Goal: Task Accomplishment & Management: Manage account settings

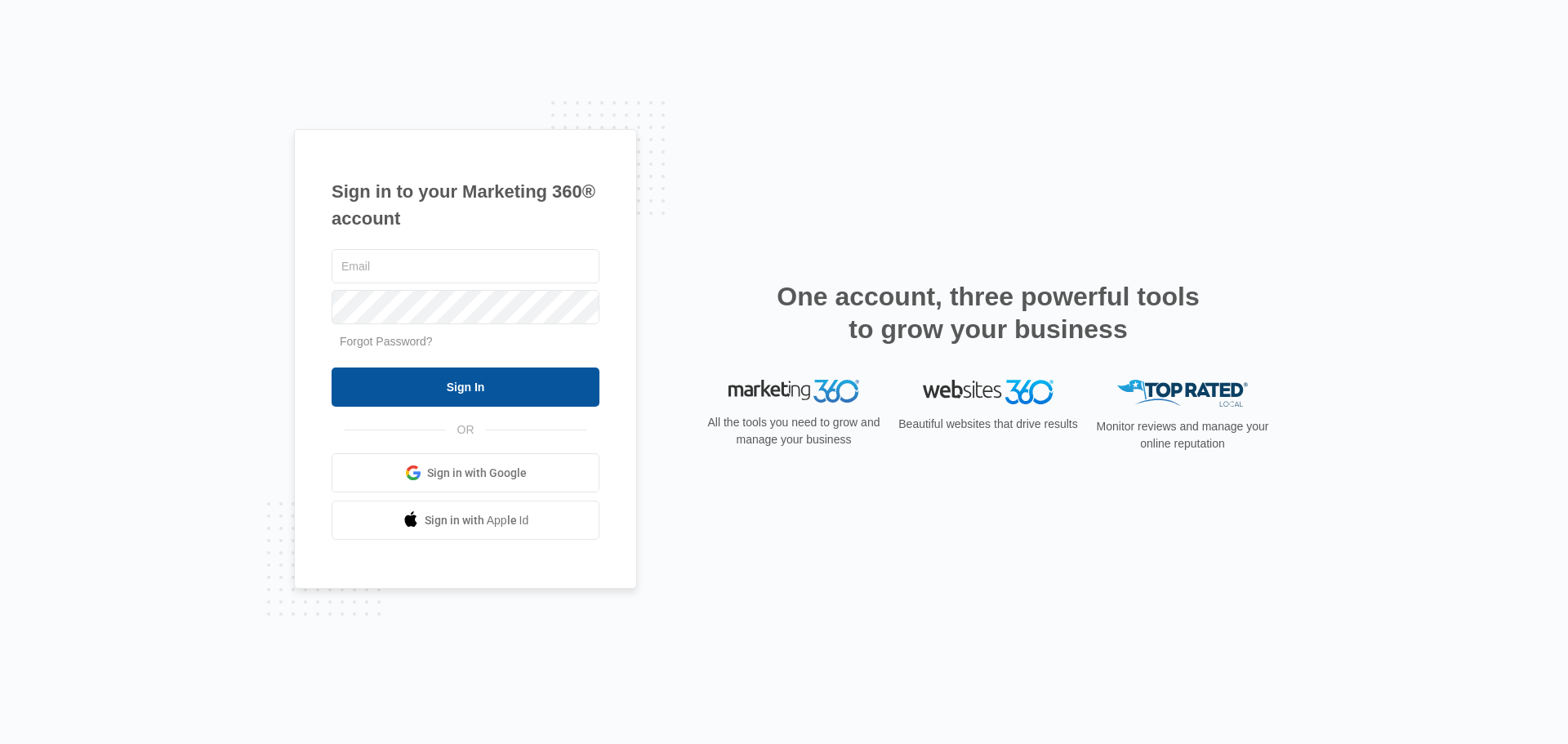
type input "[EMAIL_ADDRESS][DOMAIN_NAME]"
click at [454, 382] on input "Sign In" at bounding box center [465, 386] width 267 height 39
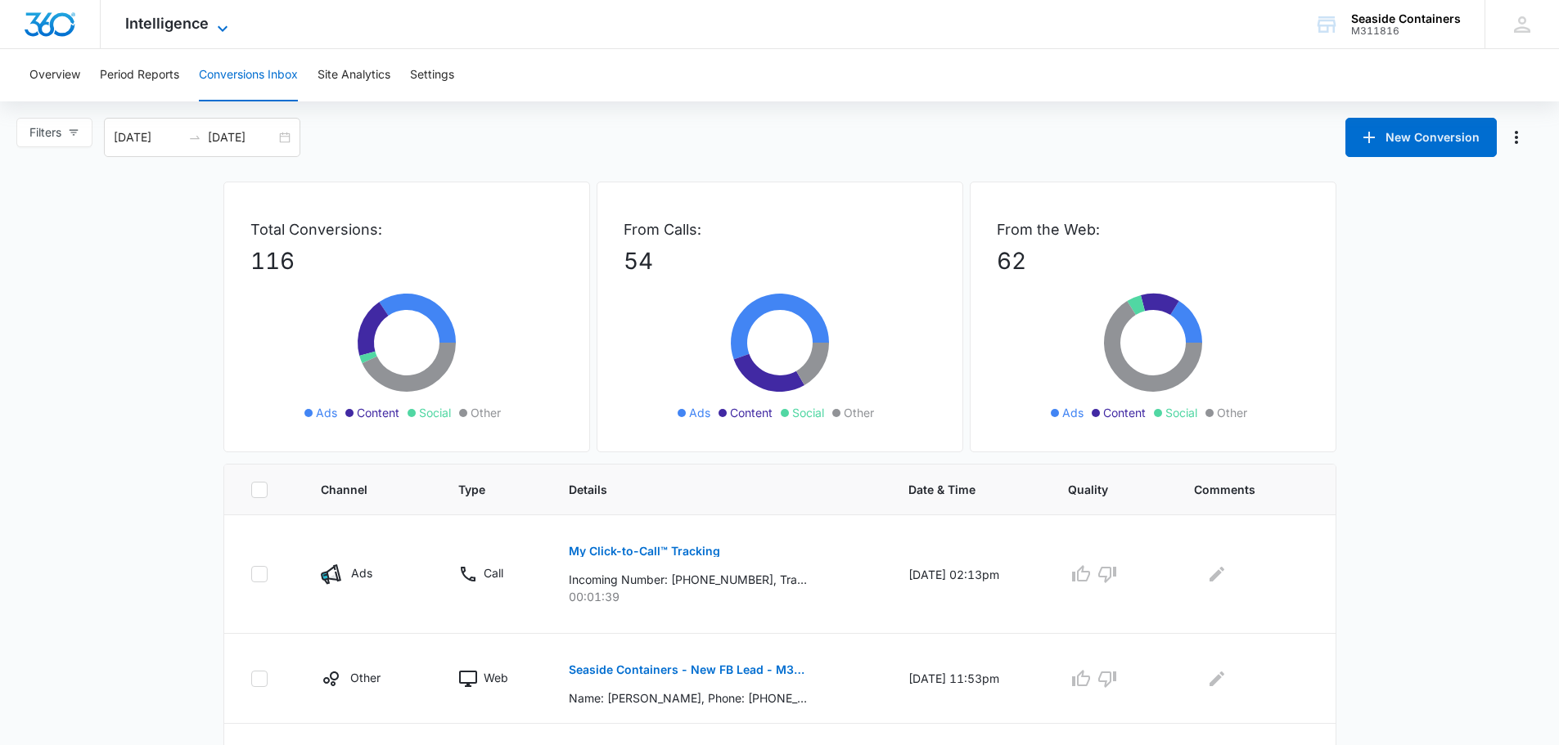
click at [199, 21] on span "Intelligence" at bounding box center [166, 23] width 83 height 17
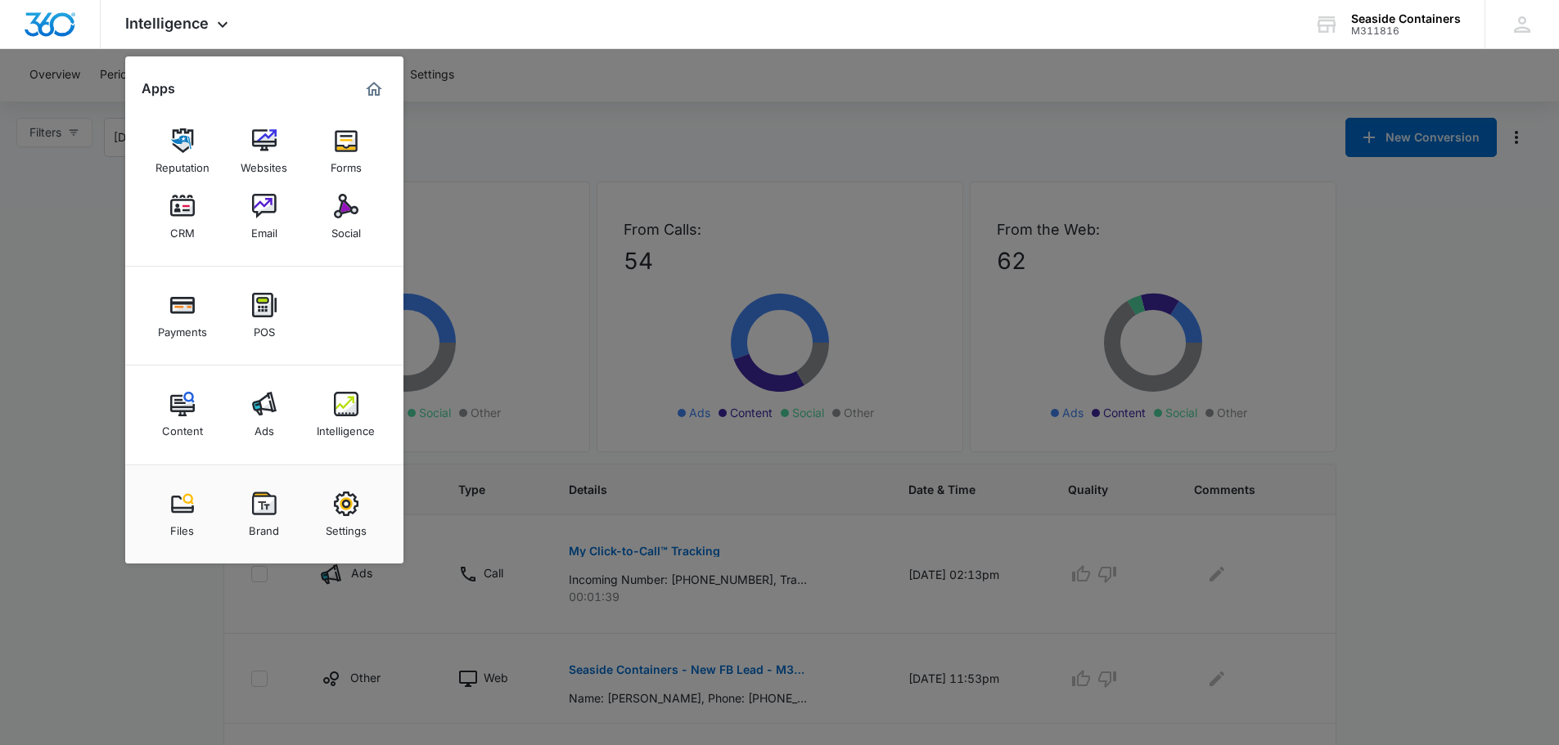
click at [341, 216] on img at bounding box center [346, 206] width 25 height 25
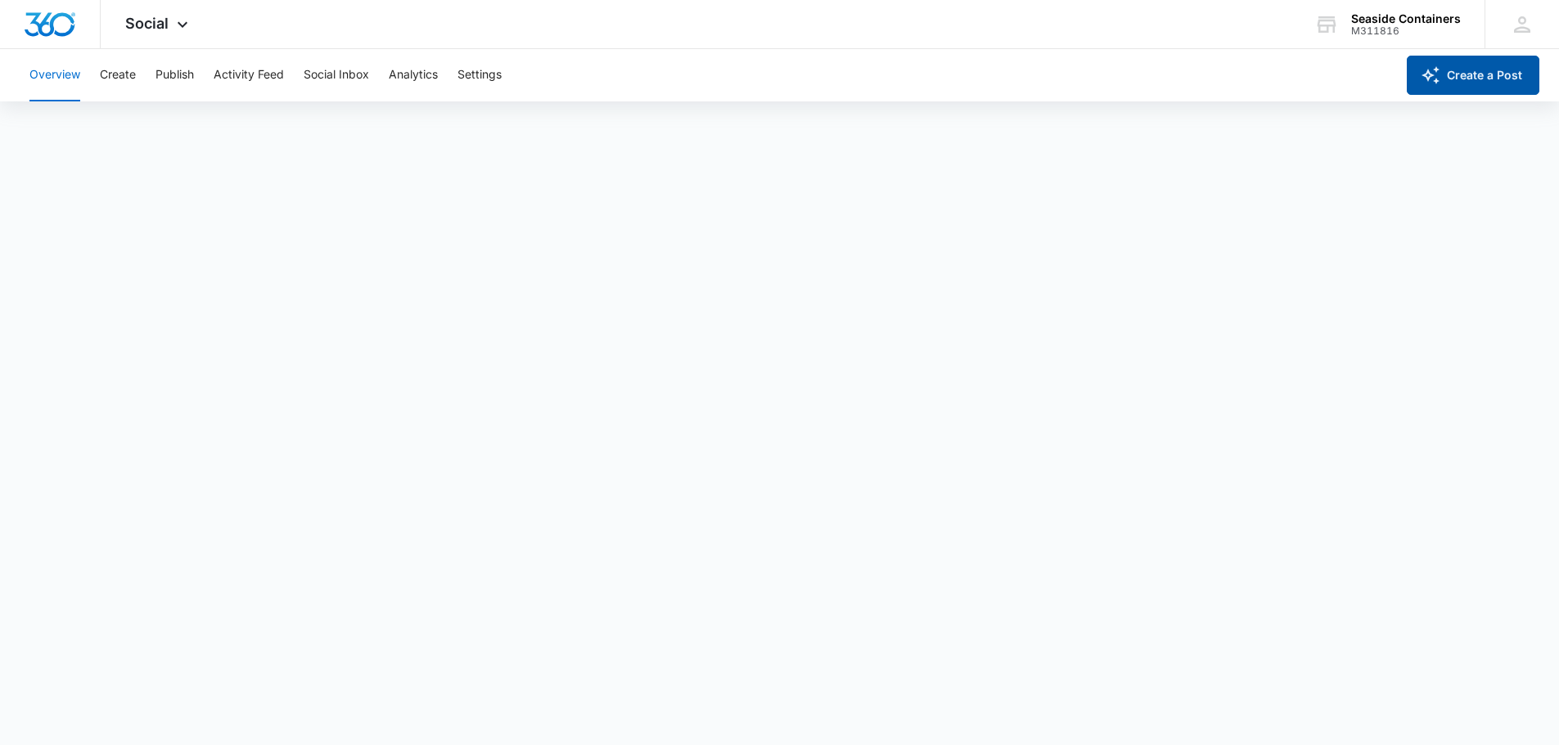
click at [1466, 70] on button "Create a Post" at bounding box center [1473, 75] width 133 height 39
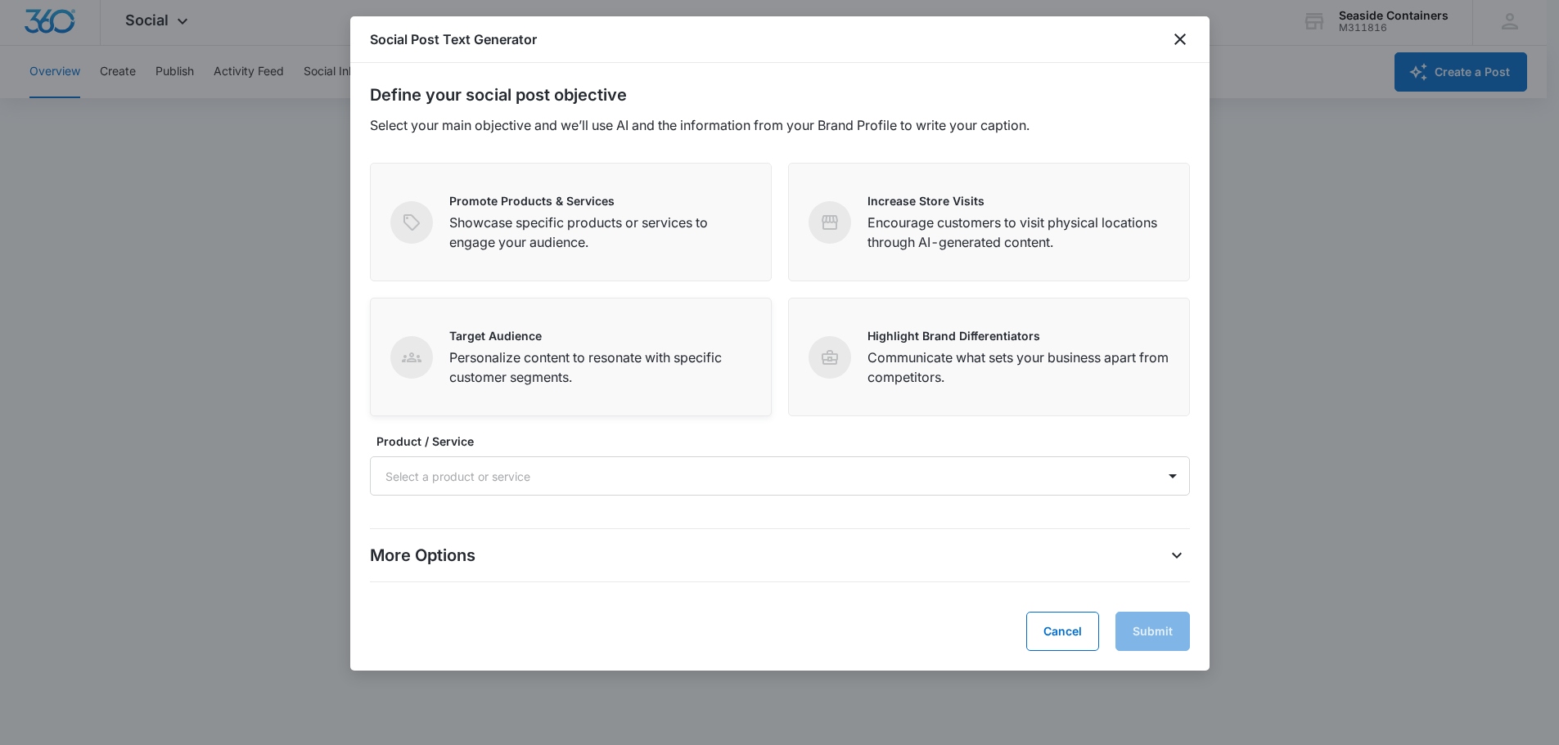
scroll to position [4, 0]
click at [1178, 36] on icon "close" at bounding box center [1180, 39] width 20 height 20
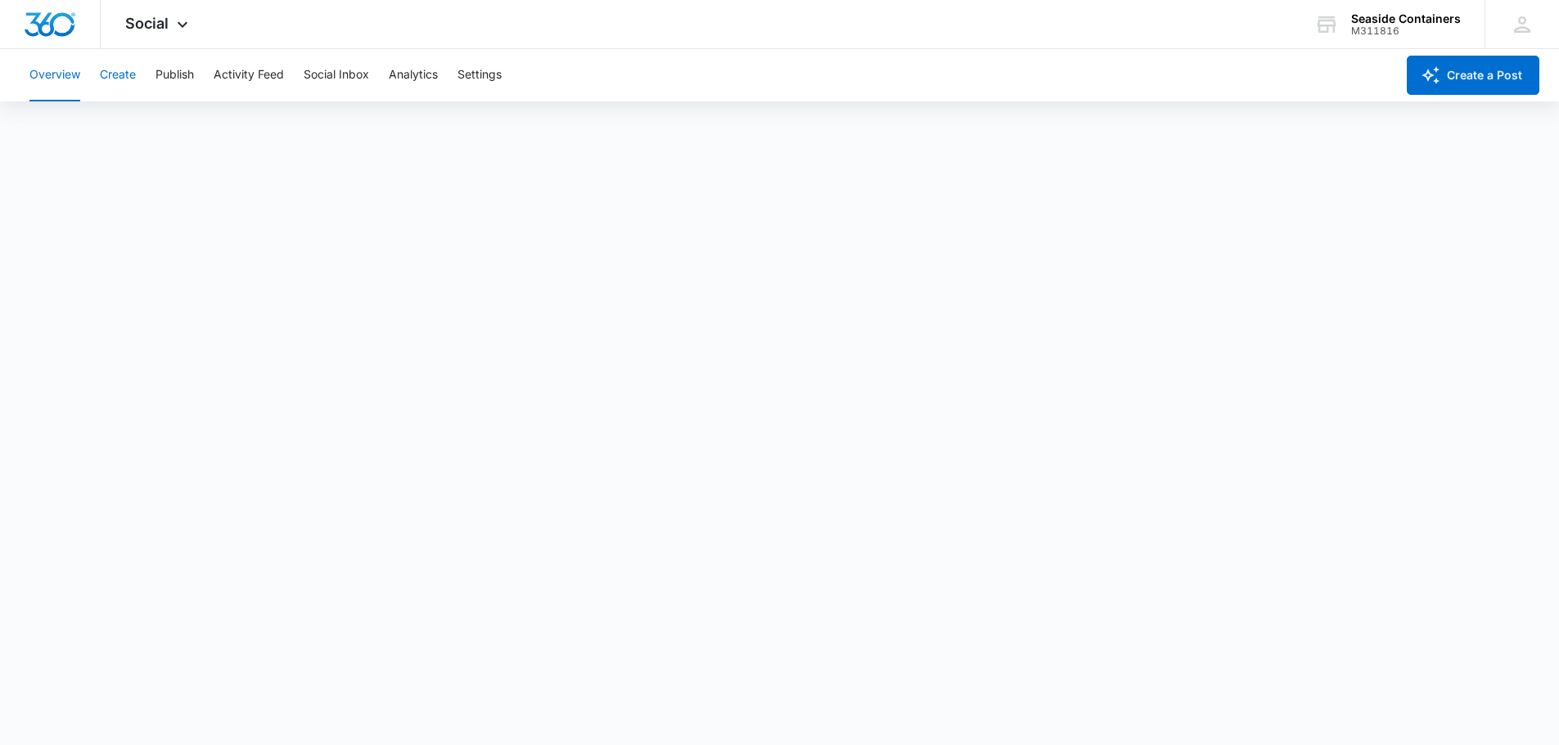
click at [112, 74] on button "Create" at bounding box center [118, 75] width 36 height 52
click at [174, 74] on button "Publish" at bounding box center [174, 75] width 38 height 52
click at [343, 72] on button "Social Inbox" at bounding box center [336, 75] width 65 height 52
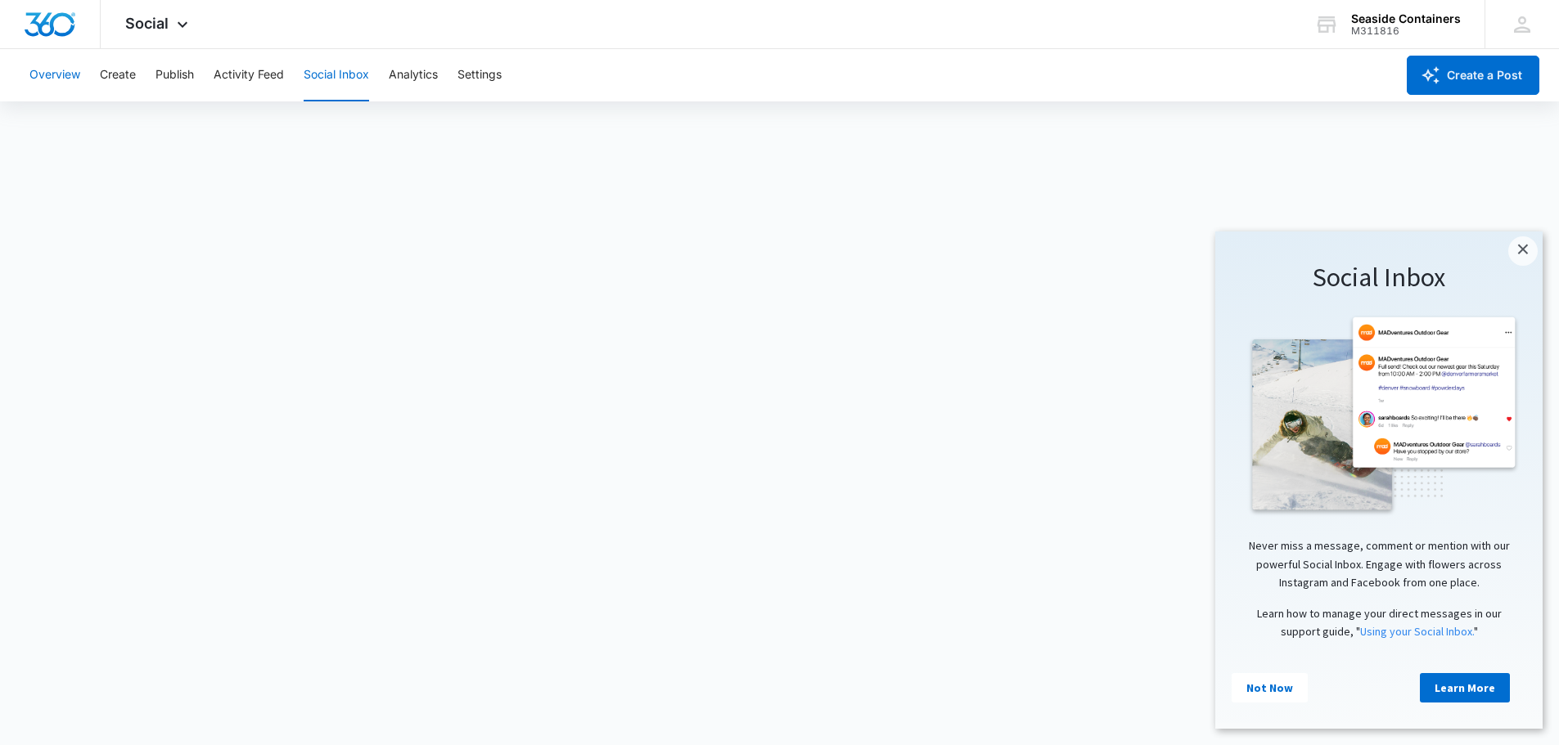
click at [61, 72] on button "Overview" at bounding box center [54, 75] width 51 height 52
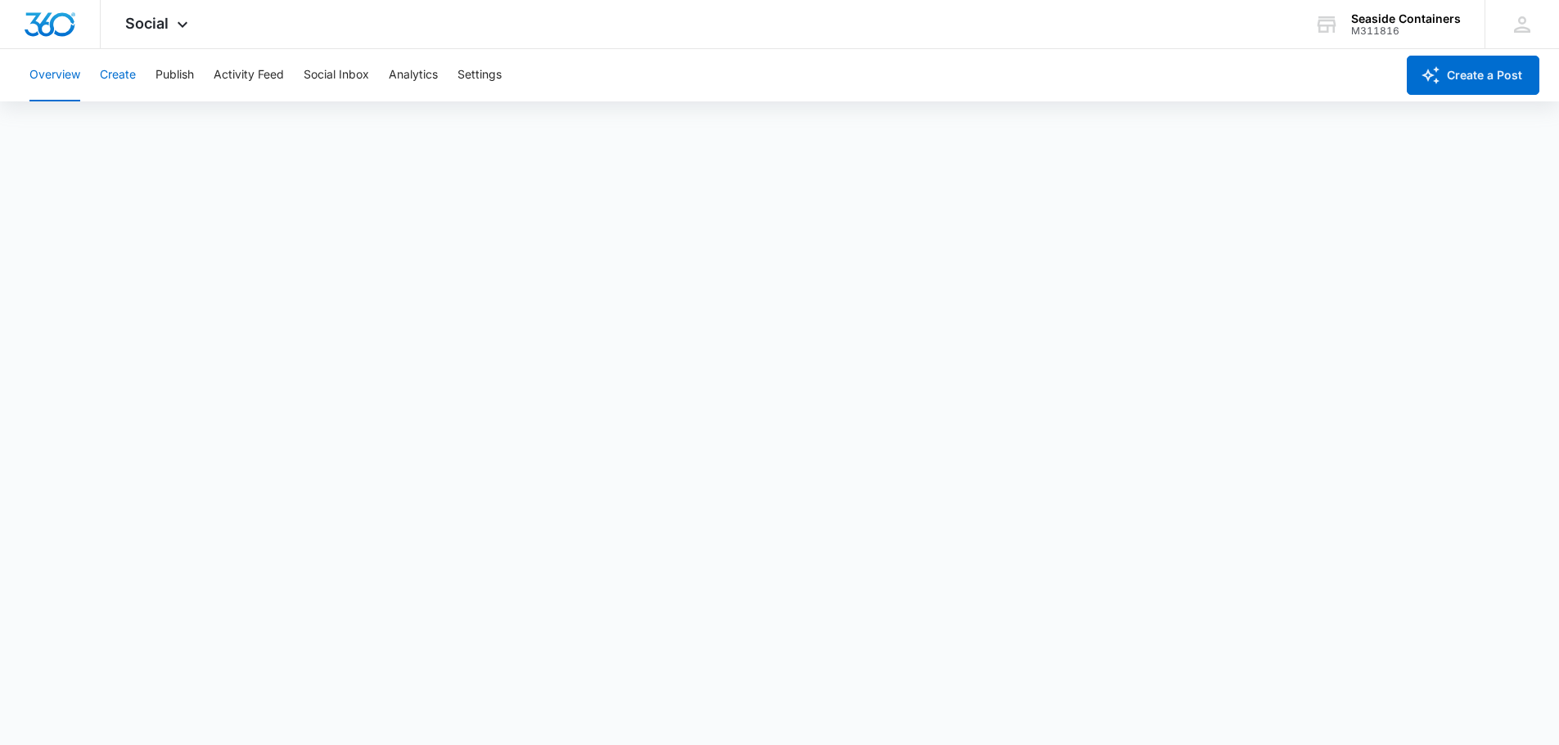
click at [111, 73] on button "Create" at bounding box center [118, 75] width 36 height 52
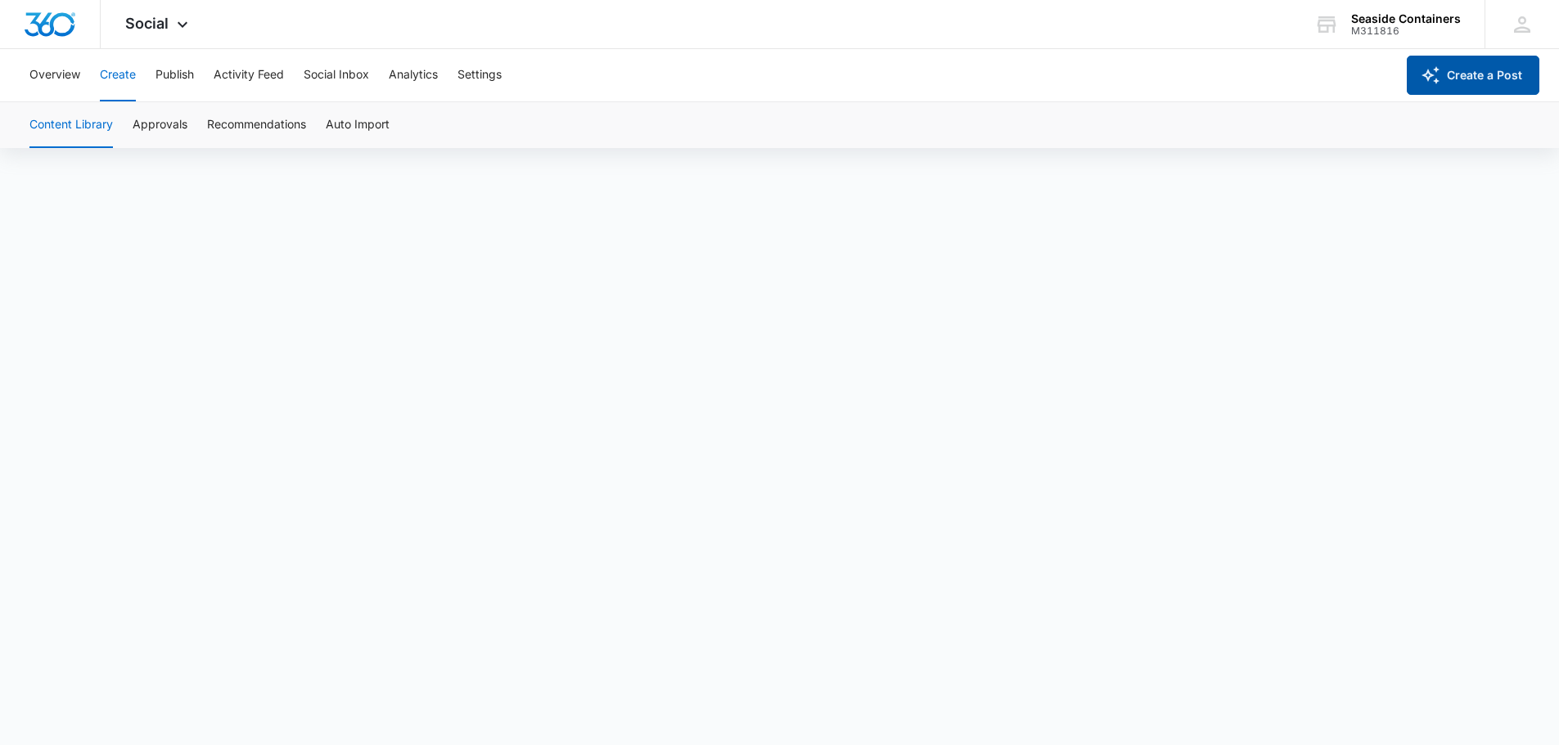
click at [1456, 74] on button "Create a Post" at bounding box center [1473, 75] width 133 height 39
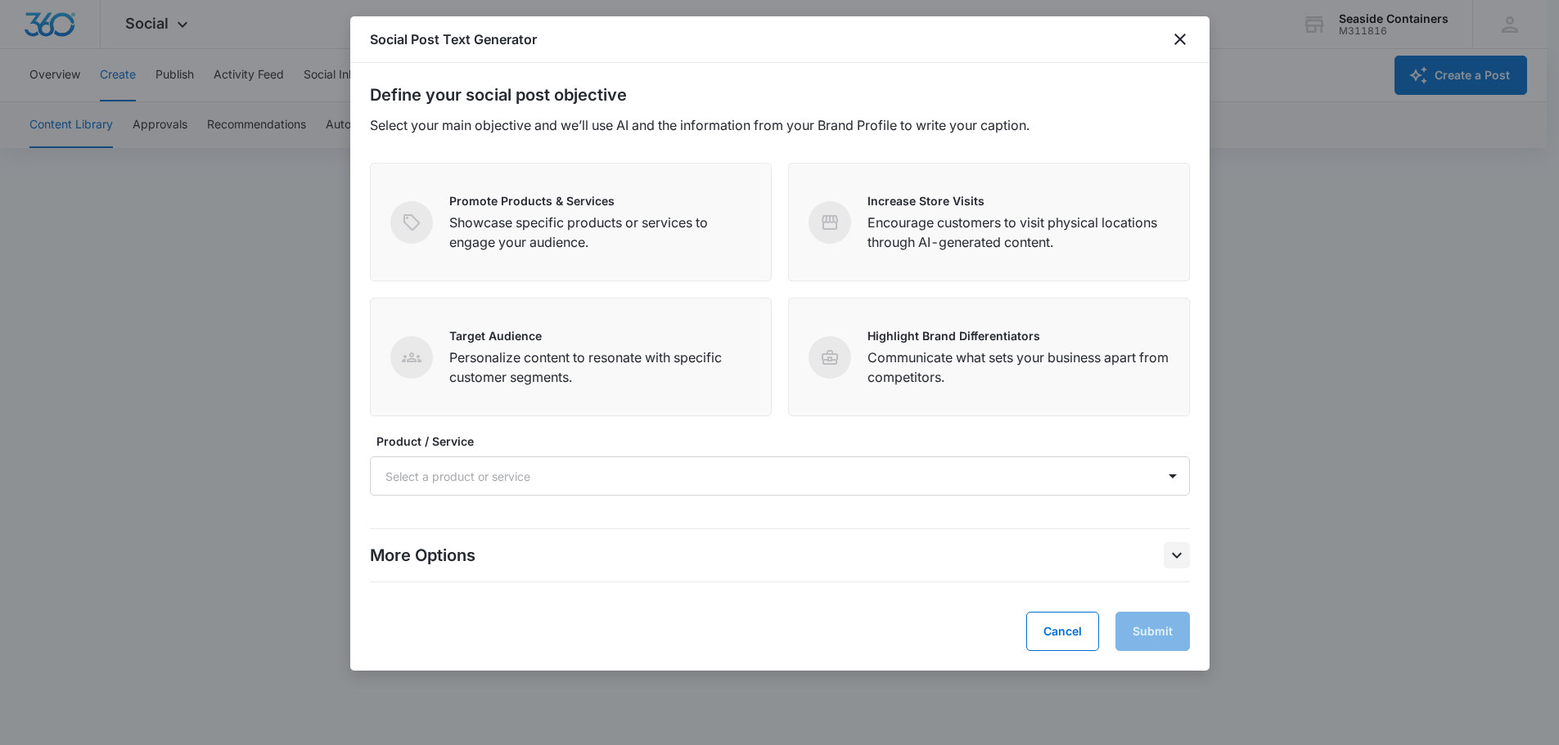
click at [1178, 554] on icon "More Options" at bounding box center [1177, 556] width 20 height 20
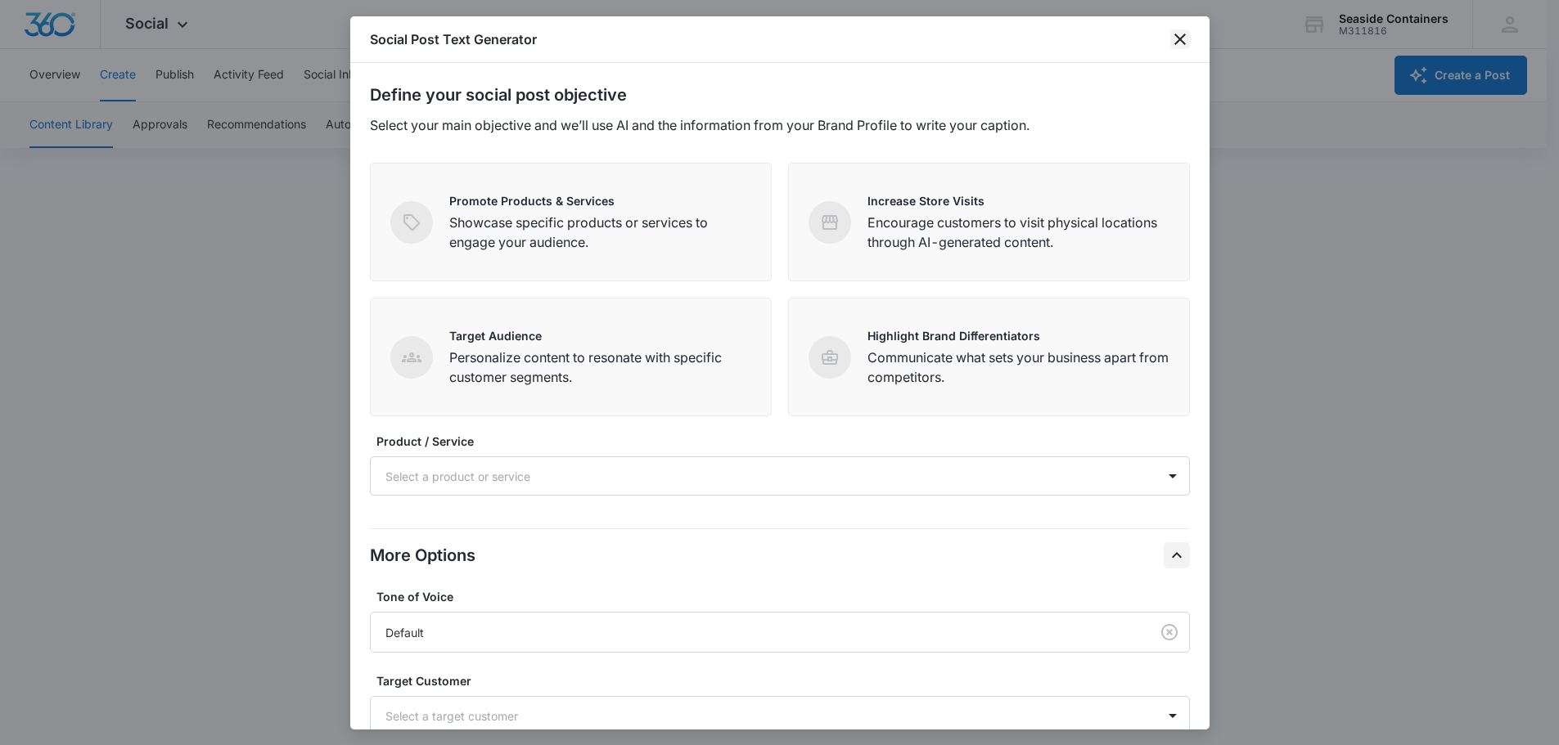
click at [1179, 38] on icon "close" at bounding box center [1180, 39] width 20 height 20
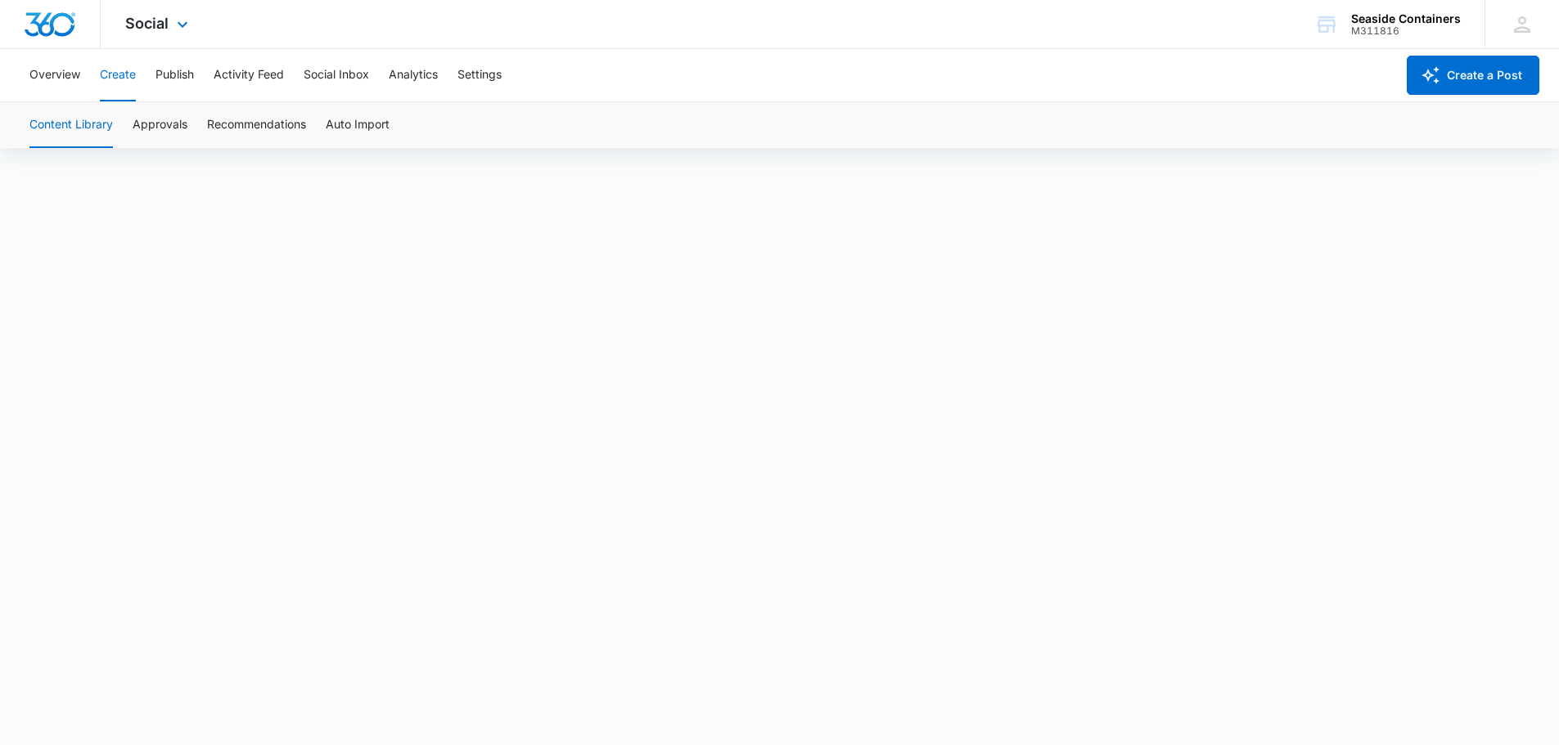
click at [171, 24] on div "Social Apps Reputation Websites Forms CRM Email Social Payments POS Content Ads…" at bounding box center [159, 24] width 116 height 48
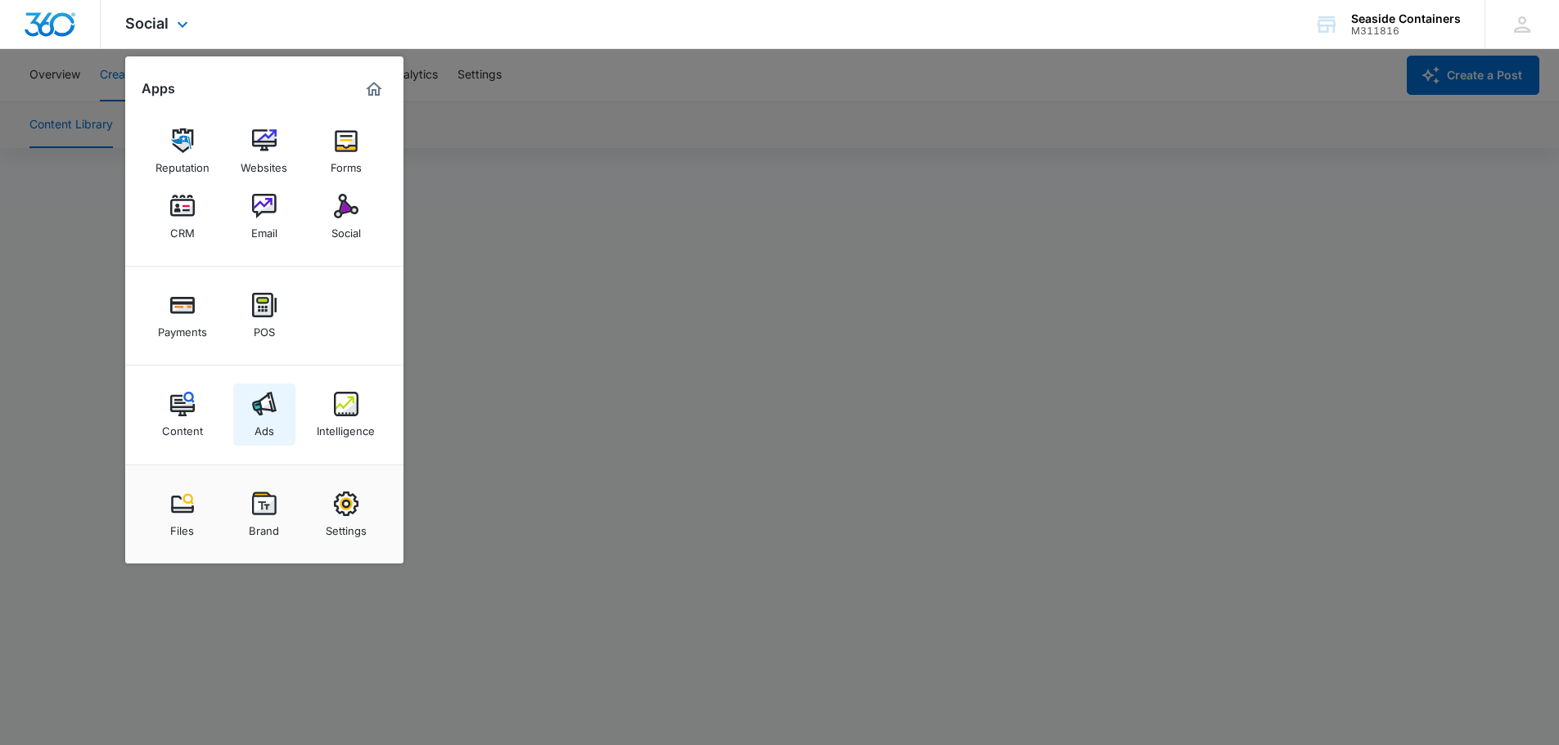
click at [263, 414] on img at bounding box center [264, 404] width 25 height 25
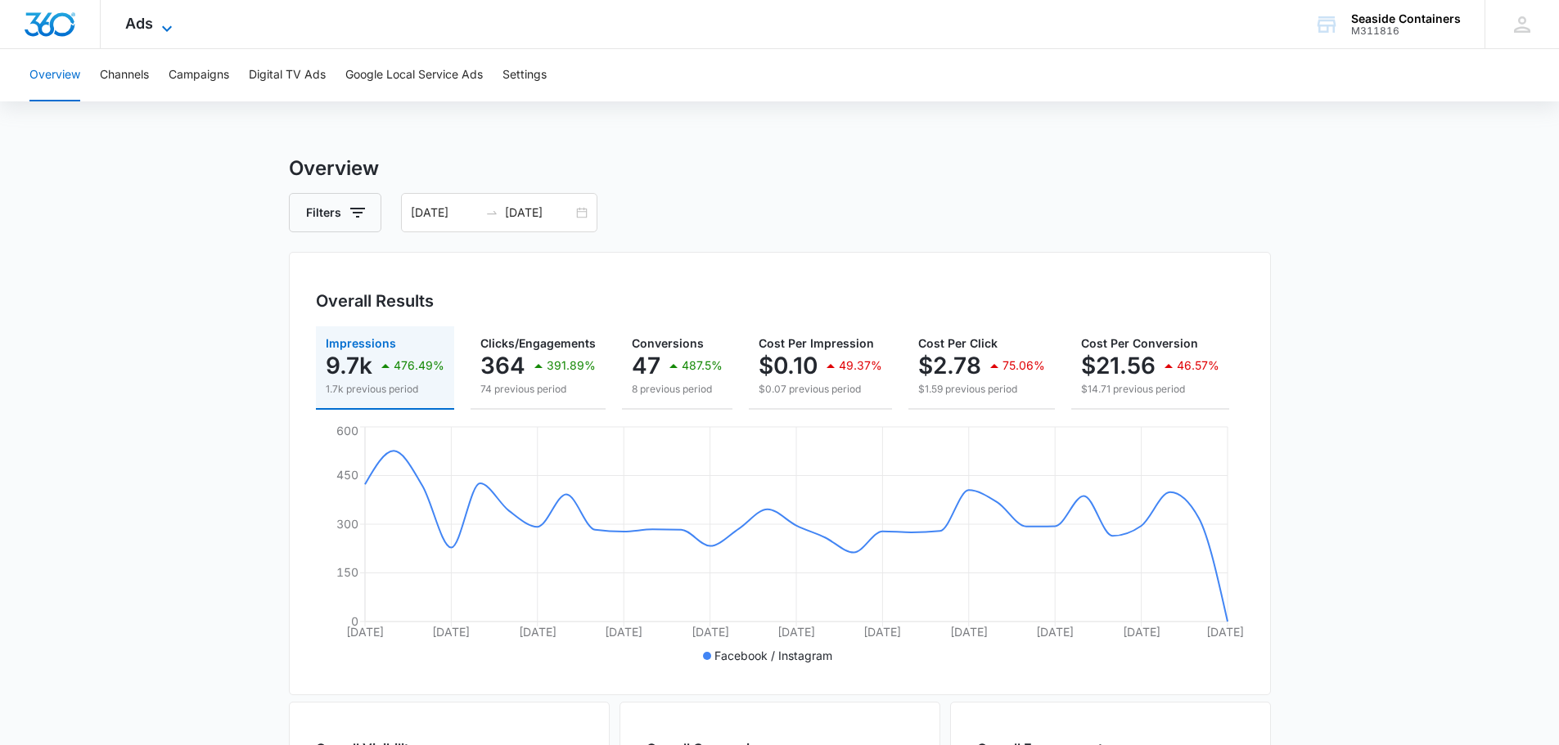
click at [158, 21] on icon at bounding box center [167, 29] width 20 height 20
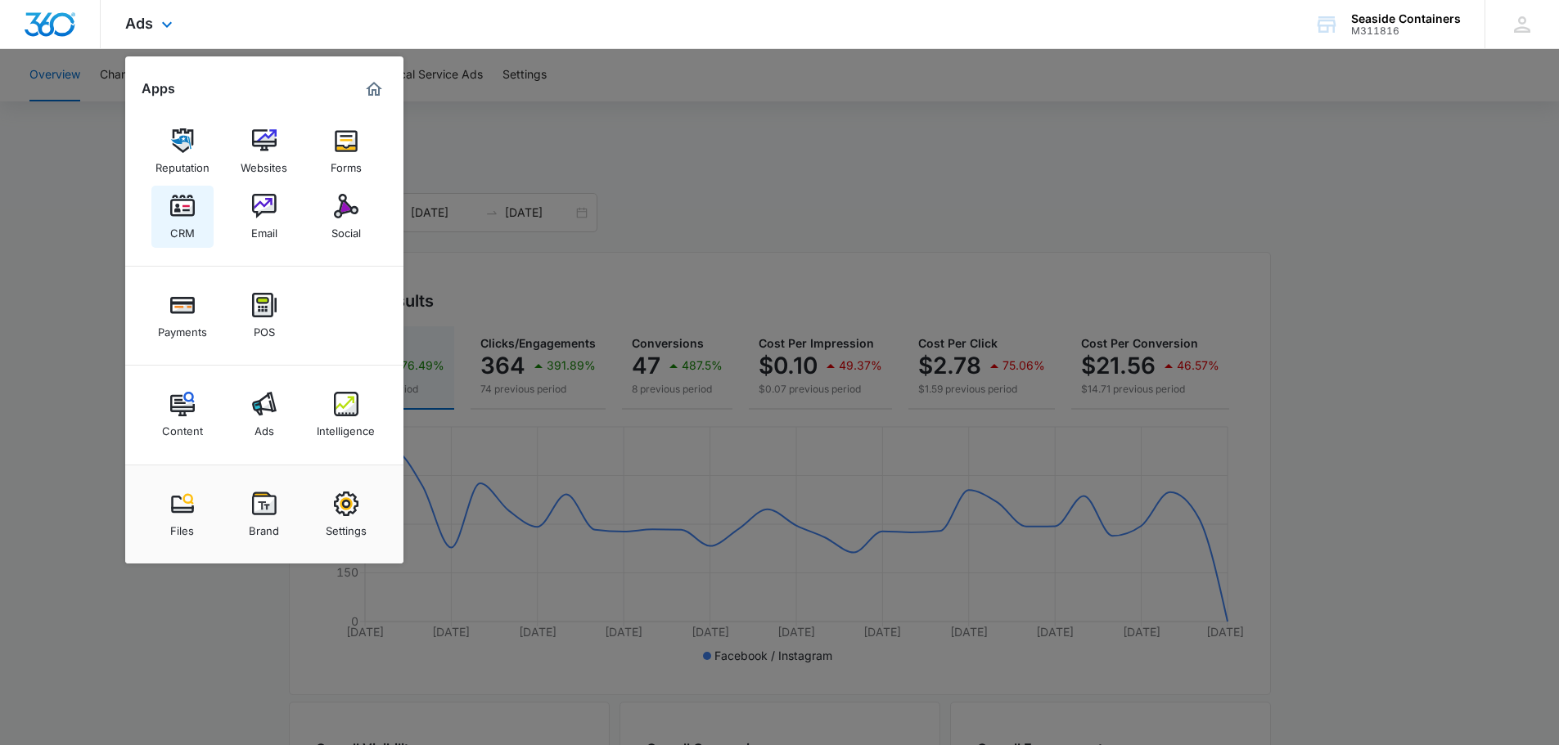
click at [178, 208] on img at bounding box center [182, 206] width 25 height 25
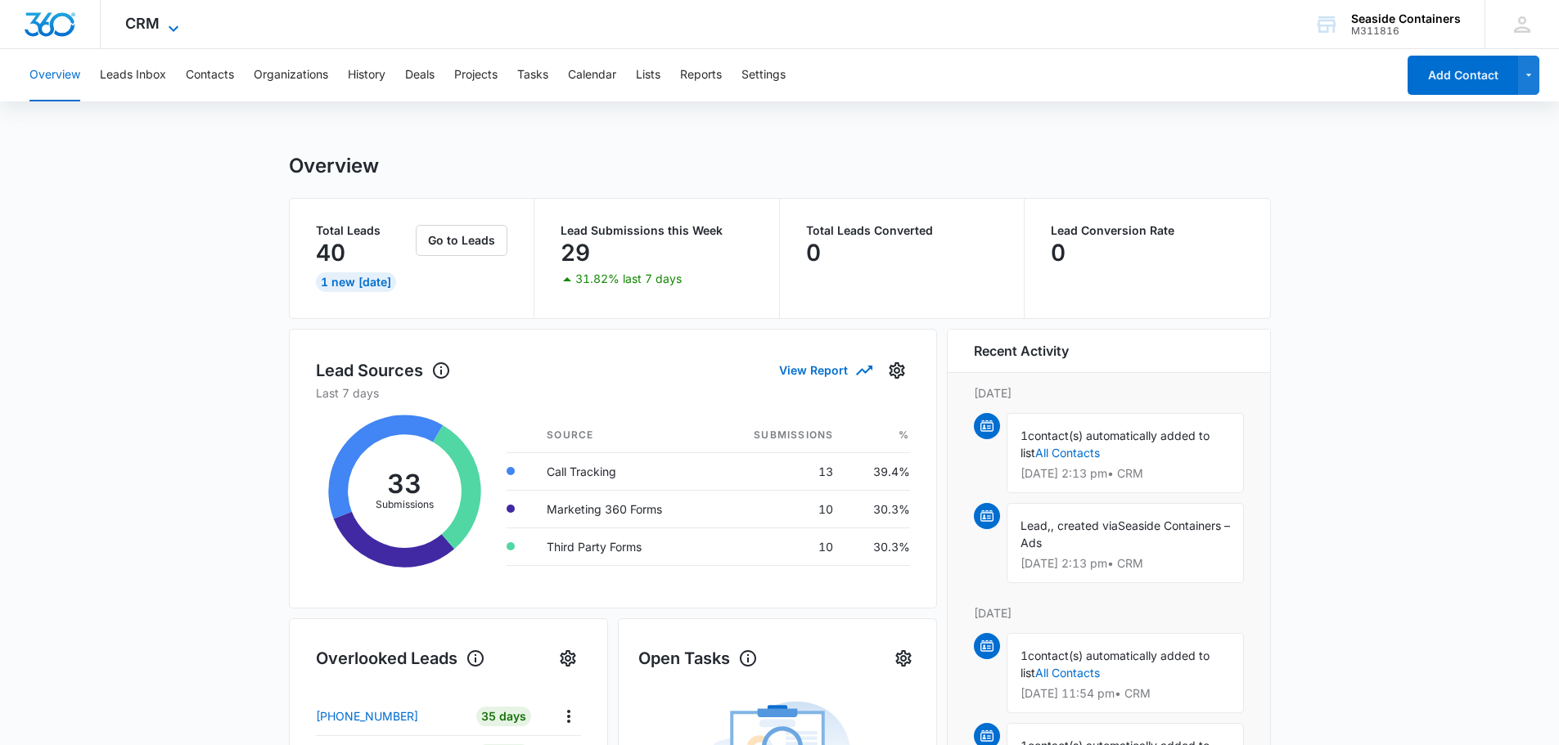
click at [165, 23] on icon at bounding box center [174, 29] width 20 height 20
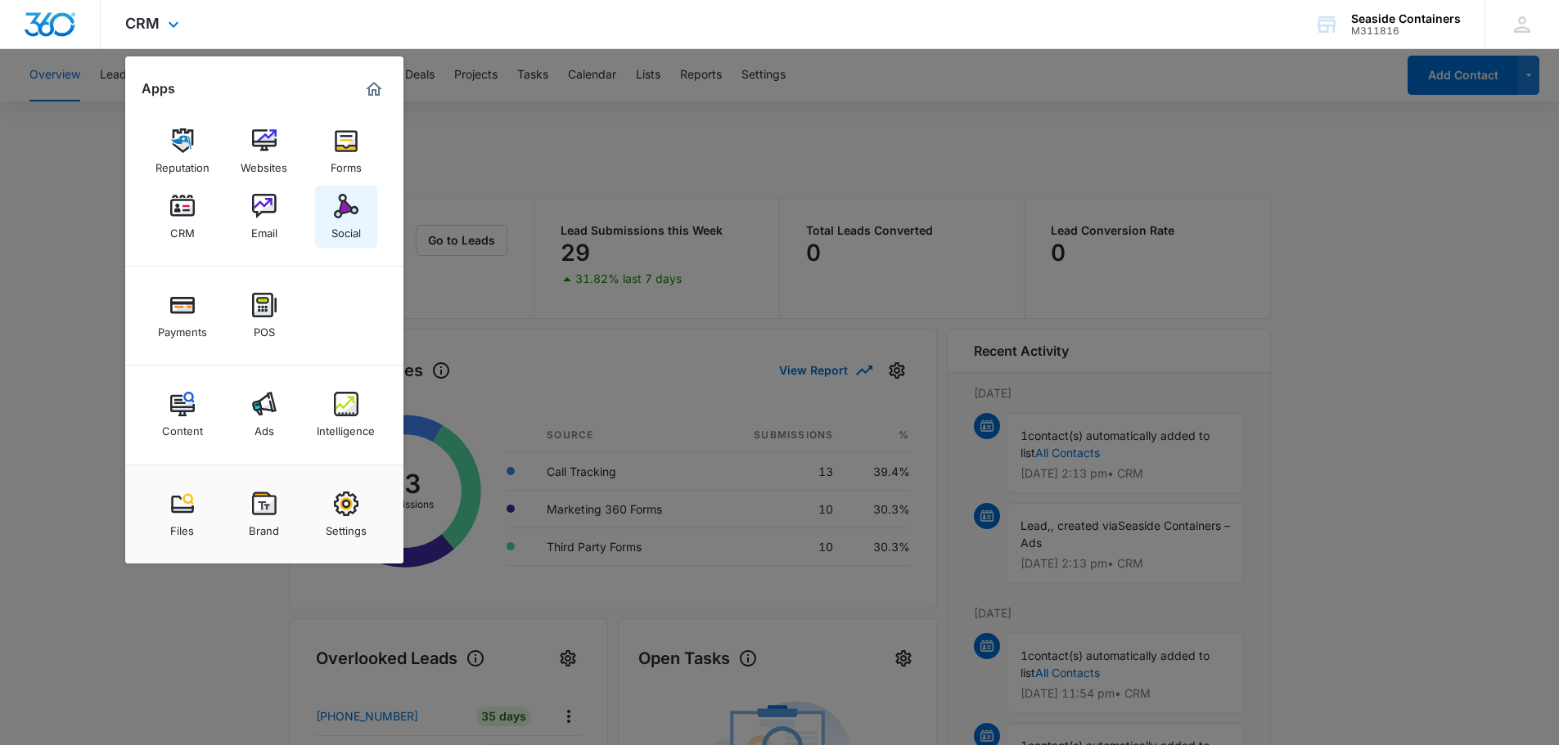
click at [345, 213] on img at bounding box center [346, 206] width 25 height 25
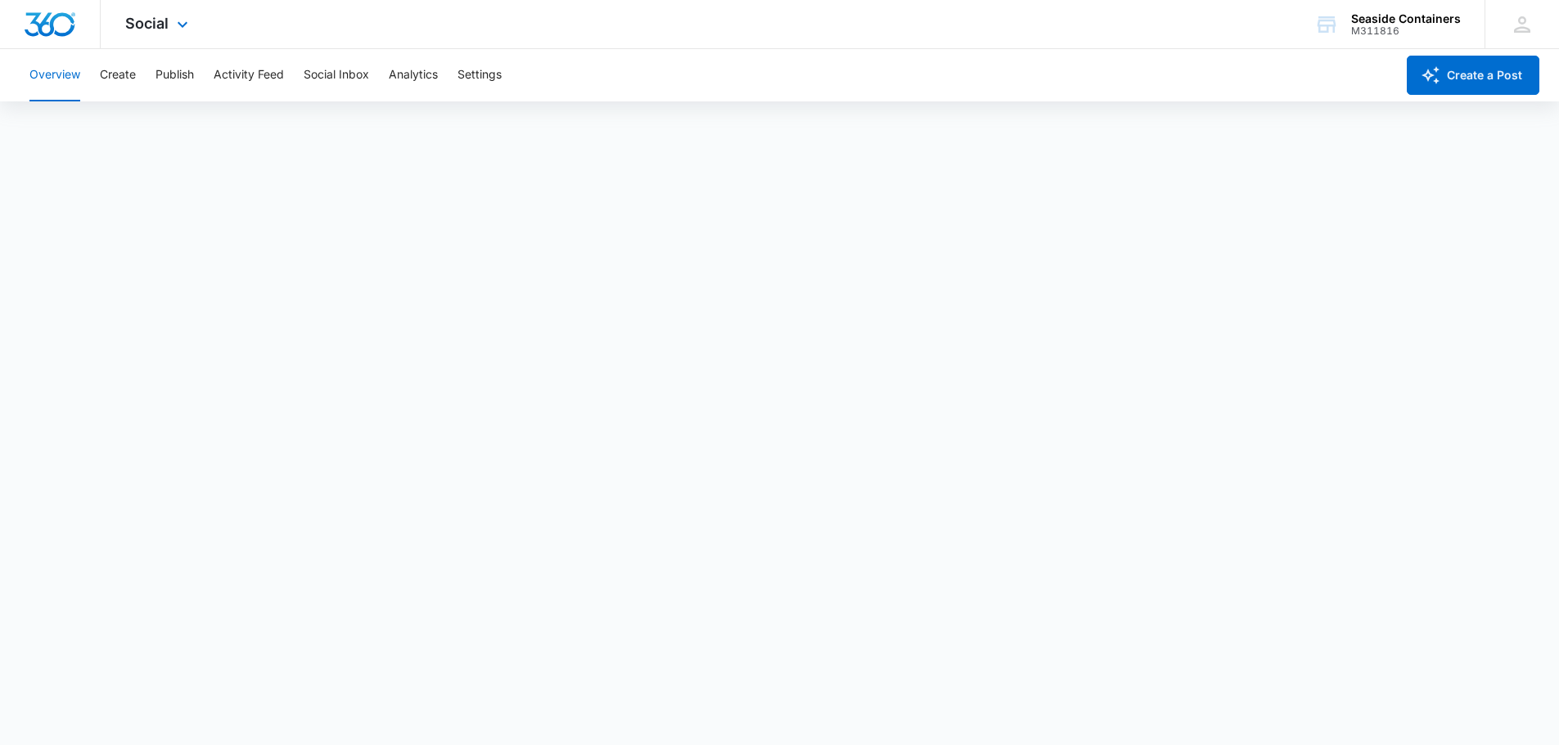
scroll to position [4, 0]
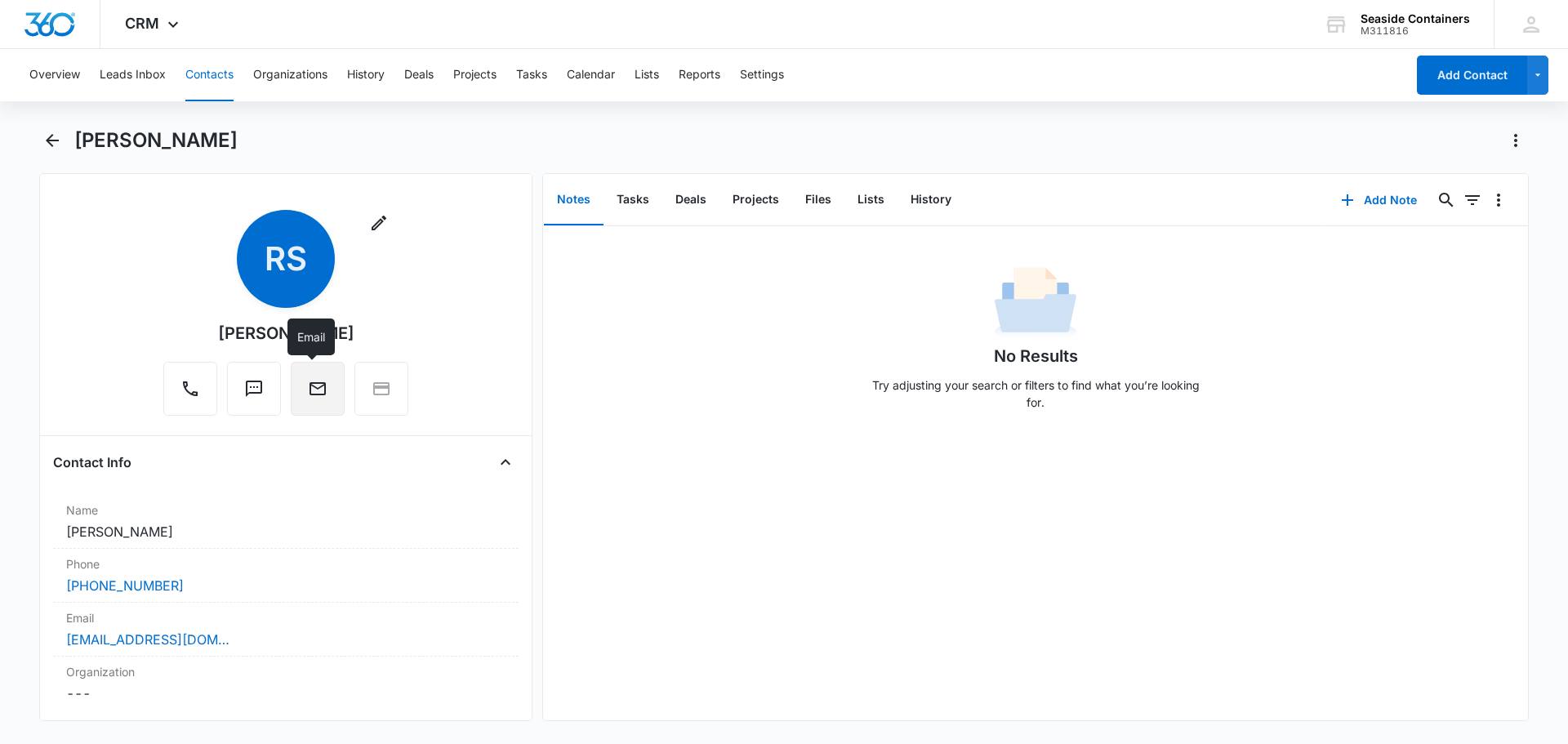
click at [309, 384] on icon "Email" at bounding box center [317, 388] width 16 height 13
click at [252, 390] on icon "Text" at bounding box center [255, 389] width 20 height 20
